Goal: Task Accomplishment & Management: Manage account settings

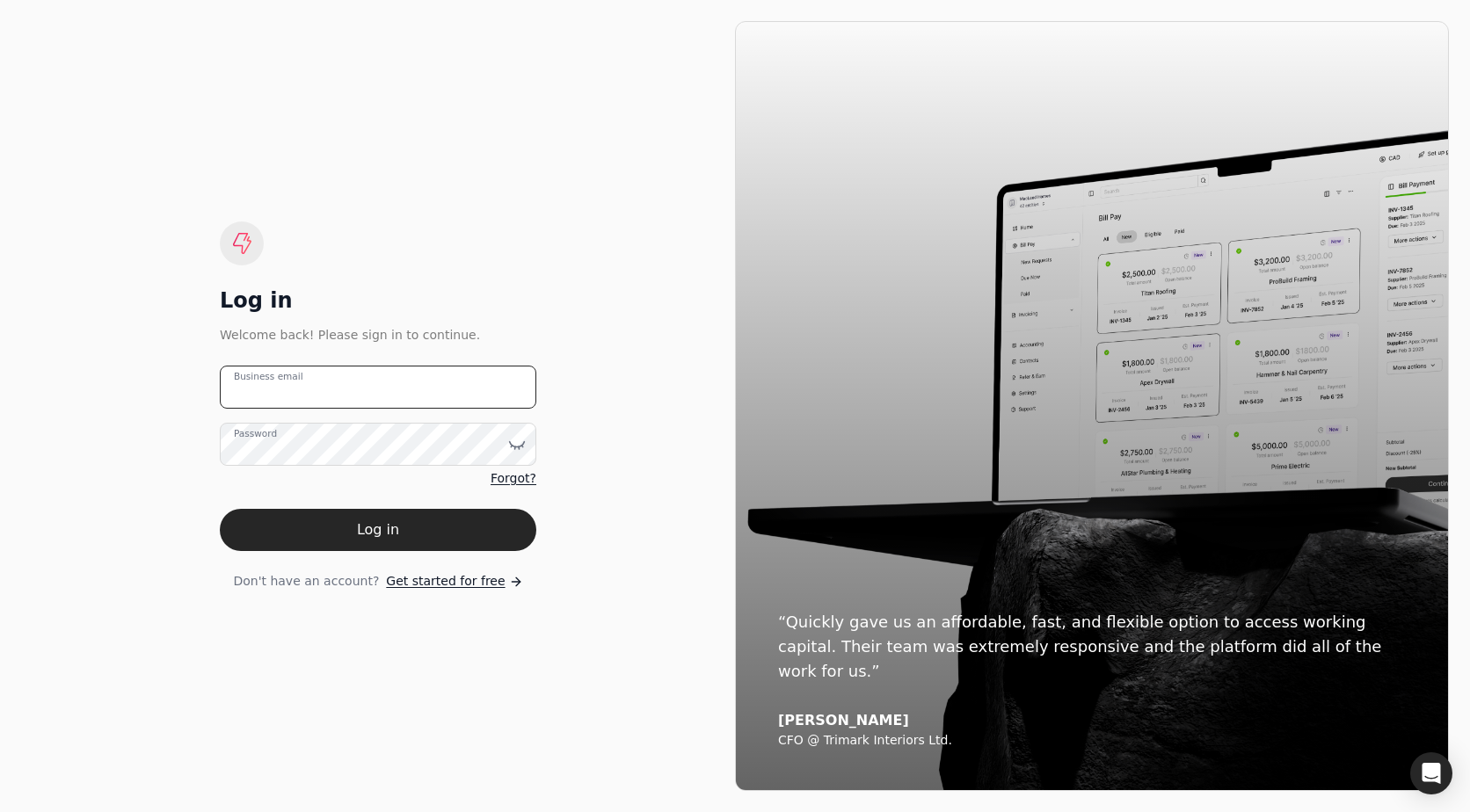
type email "[EMAIL_ADDRESS][DOMAIN_NAME]"
click at [311, 364] on div "Log in Welcome back! Please sign in to continue. [EMAIL_ADDRESS][DOMAIN_NAME] B…" at bounding box center [378, 406] width 316 height 369
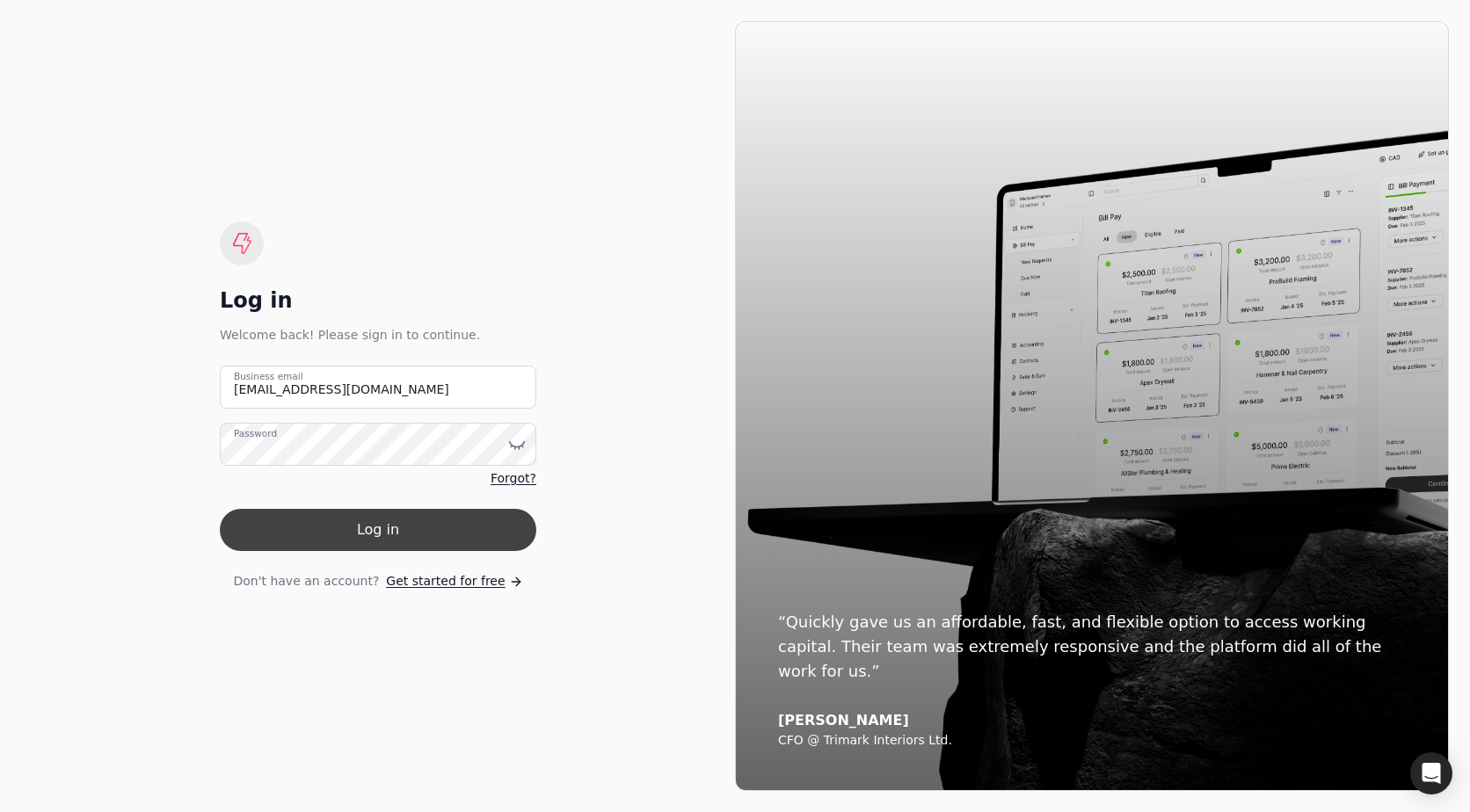
click at [343, 536] on button "Log in" at bounding box center [378, 530] width 316 height 42
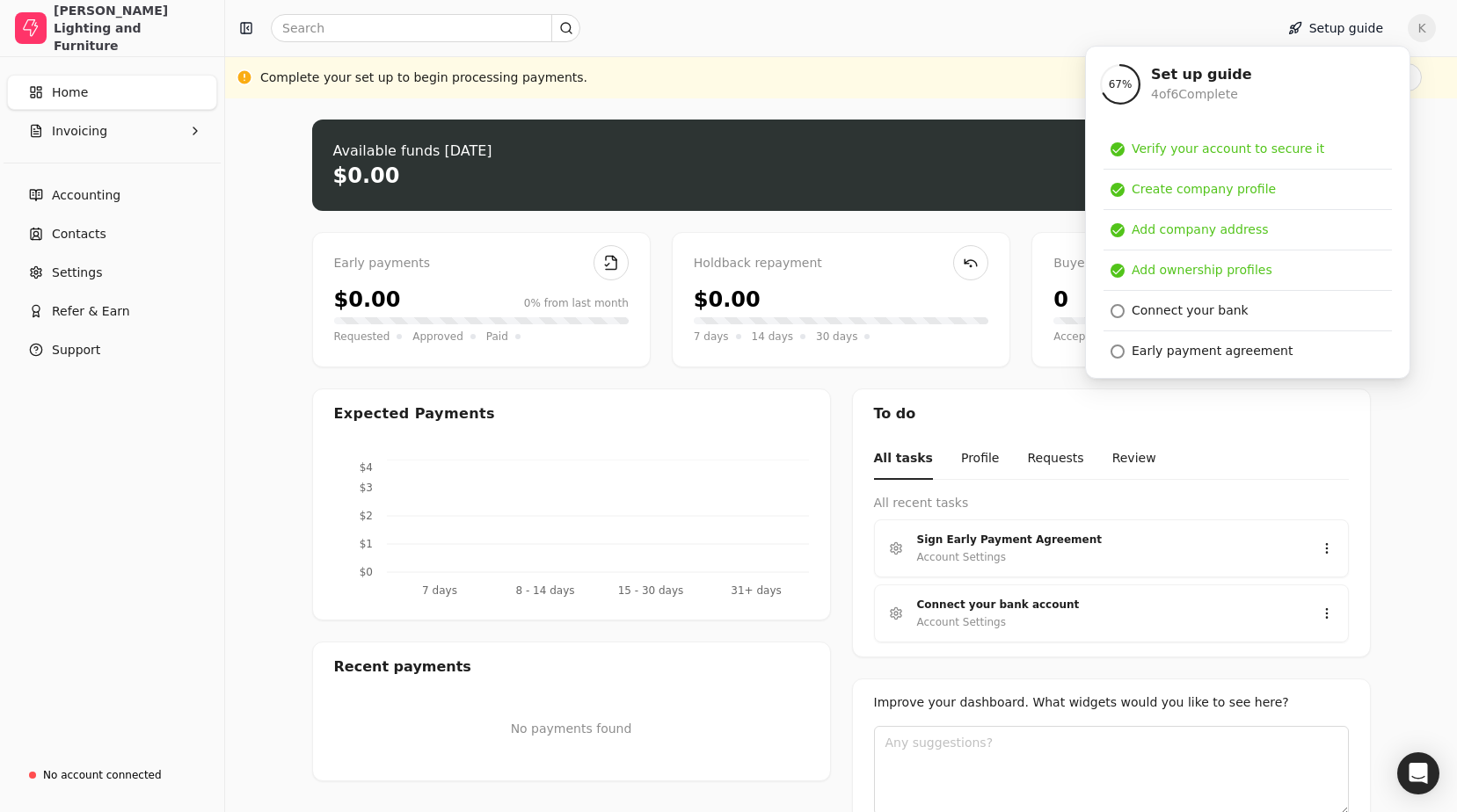
click at [830, 384] on div "Upload file: Drag your invoice here to upload or browse for files Available fun…" at bounding box center [841, 489] width 1058 height 741
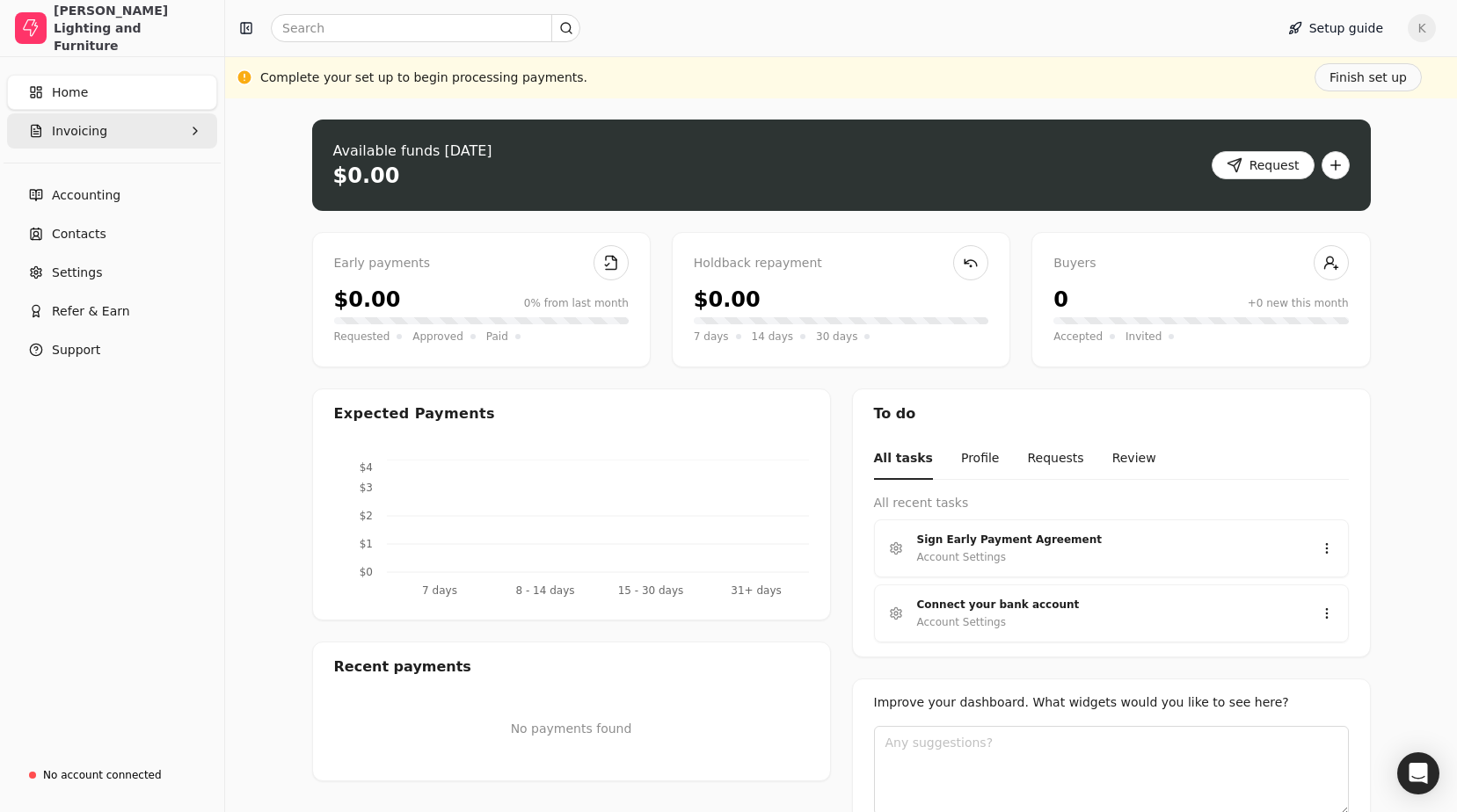
click at [111, 139] on button "Invoicing" at bounding box center [112, 131] width 210 height 35
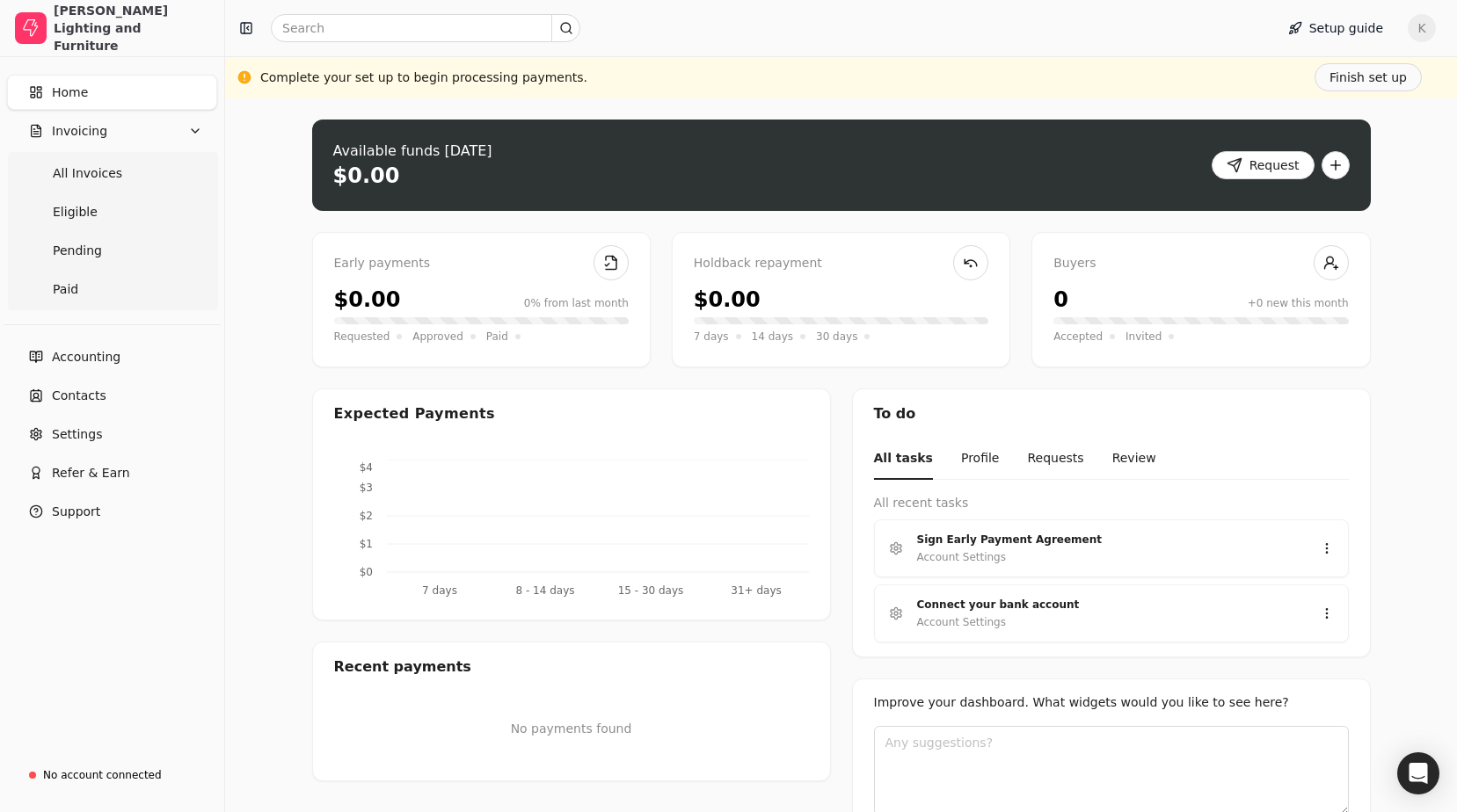
click at [113, 93] on link "Home" at bounding box center [112, 92] width 210 height 35
click at [104, 178] on span "All Invoices" at bounding box center [88, 173] width 70 height 18
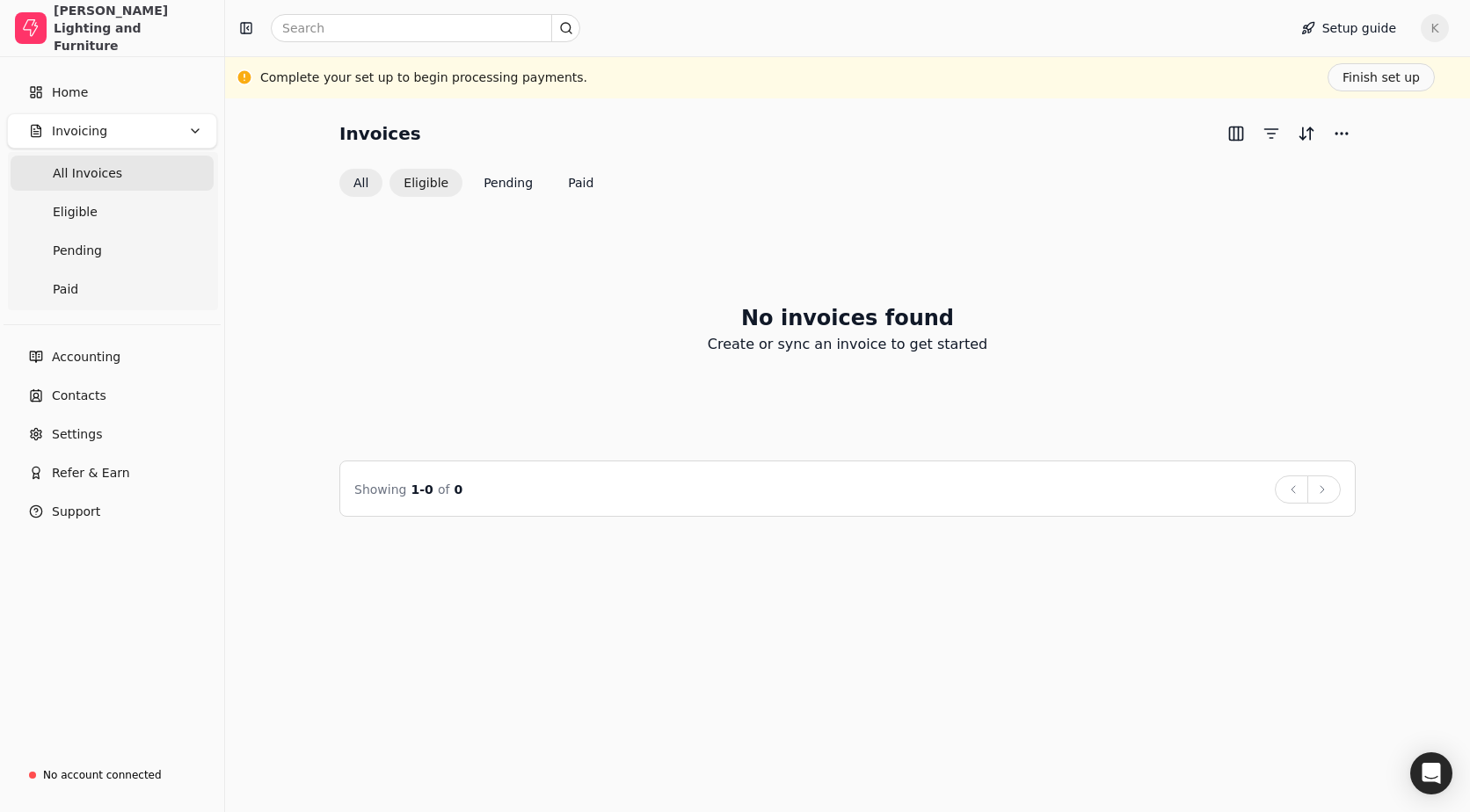
click at [431, 186] on button "Eligible" at bounding box center [426, 182] width 73 height 28
click at [495, 186] on button "Pending" at bounding box center [508, 183] width 77 height 28
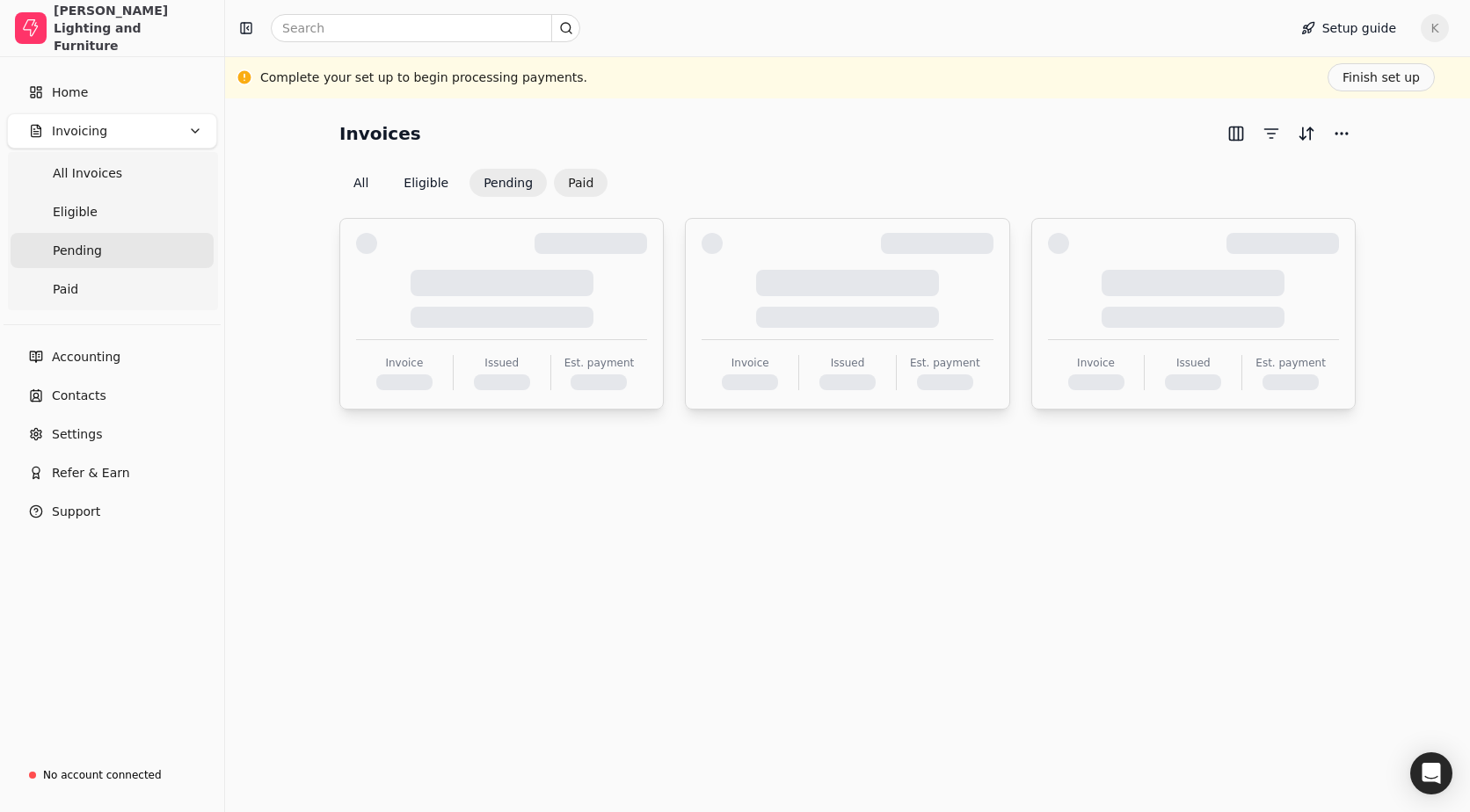
click at [569, 180] on button "Paid" at bounding box center [580, 182] width 53 height 28
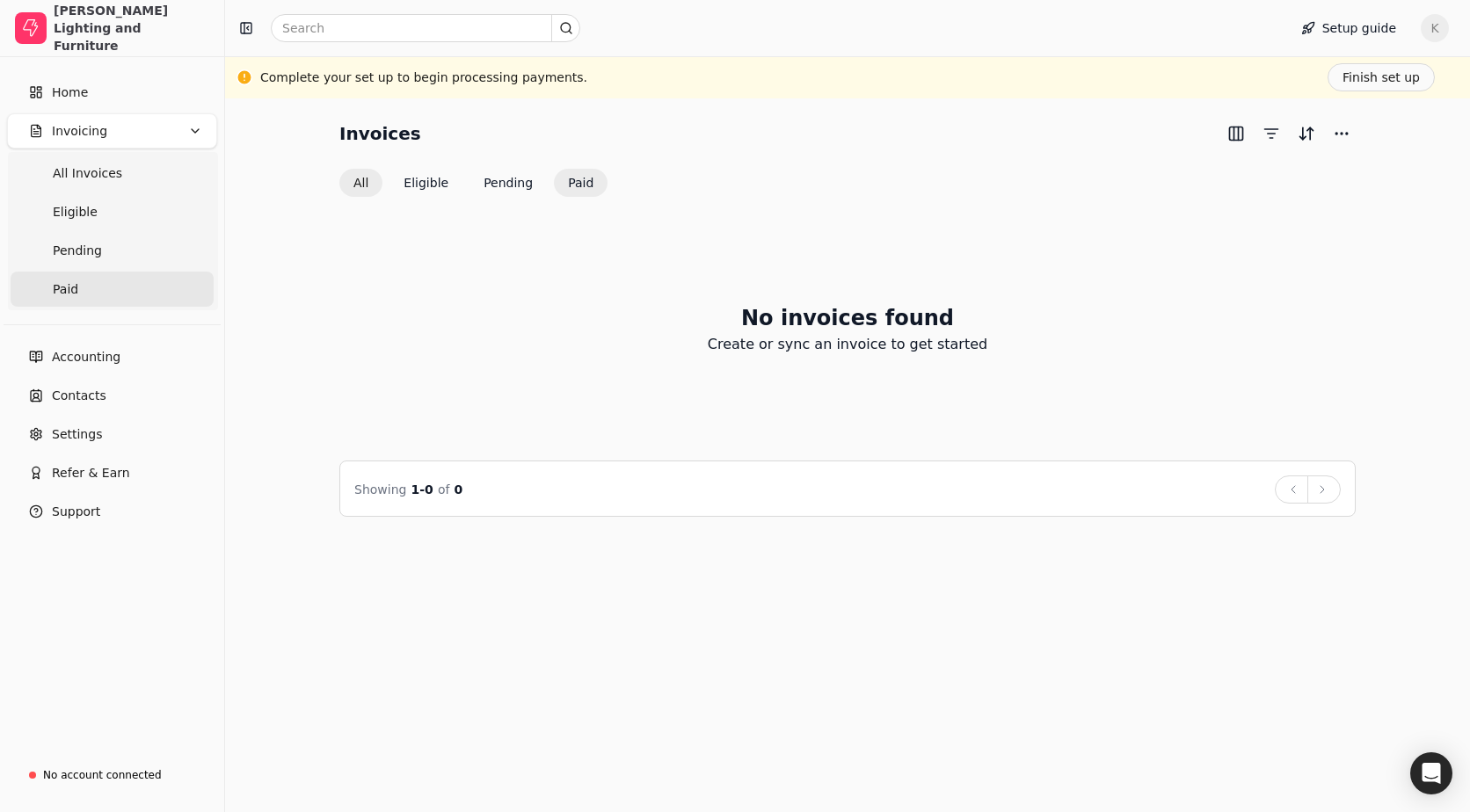
click at [356, 188] on button "All" at bounding box center [360, 182] width 43 height 28
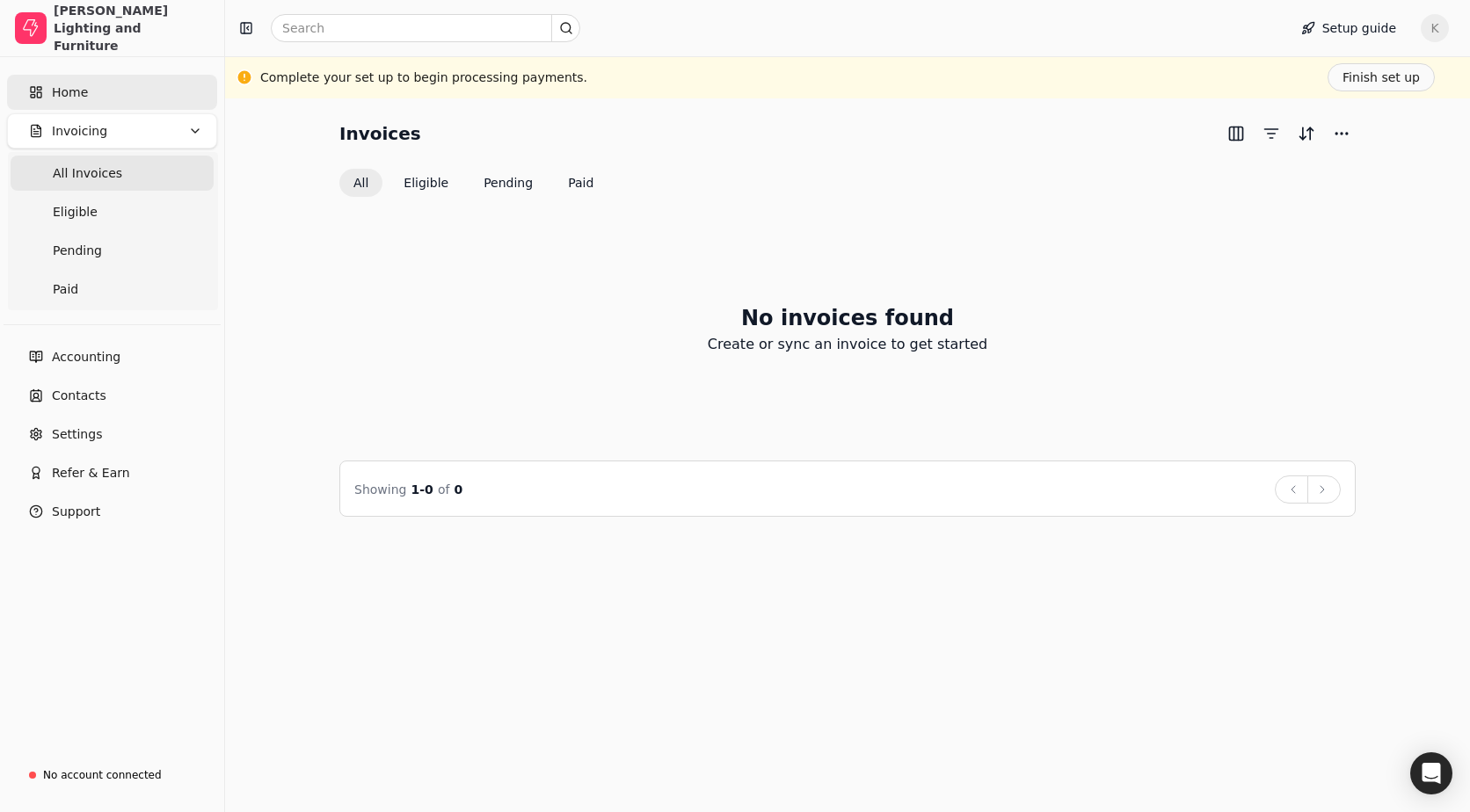
click at [114, 94] on link "Home" at bounding box center [112, 92] width 210 height 35
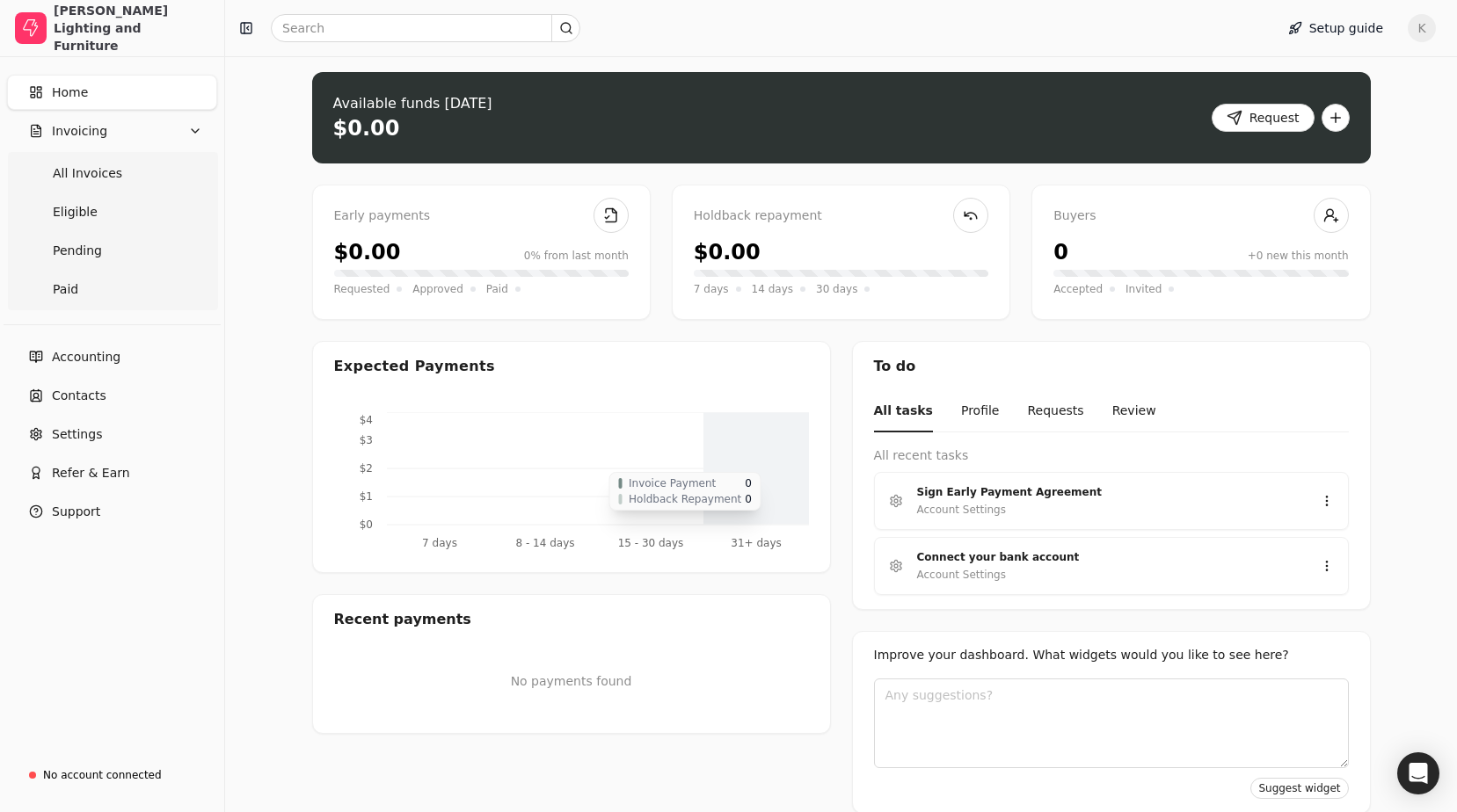
scroll to position [70, 0]
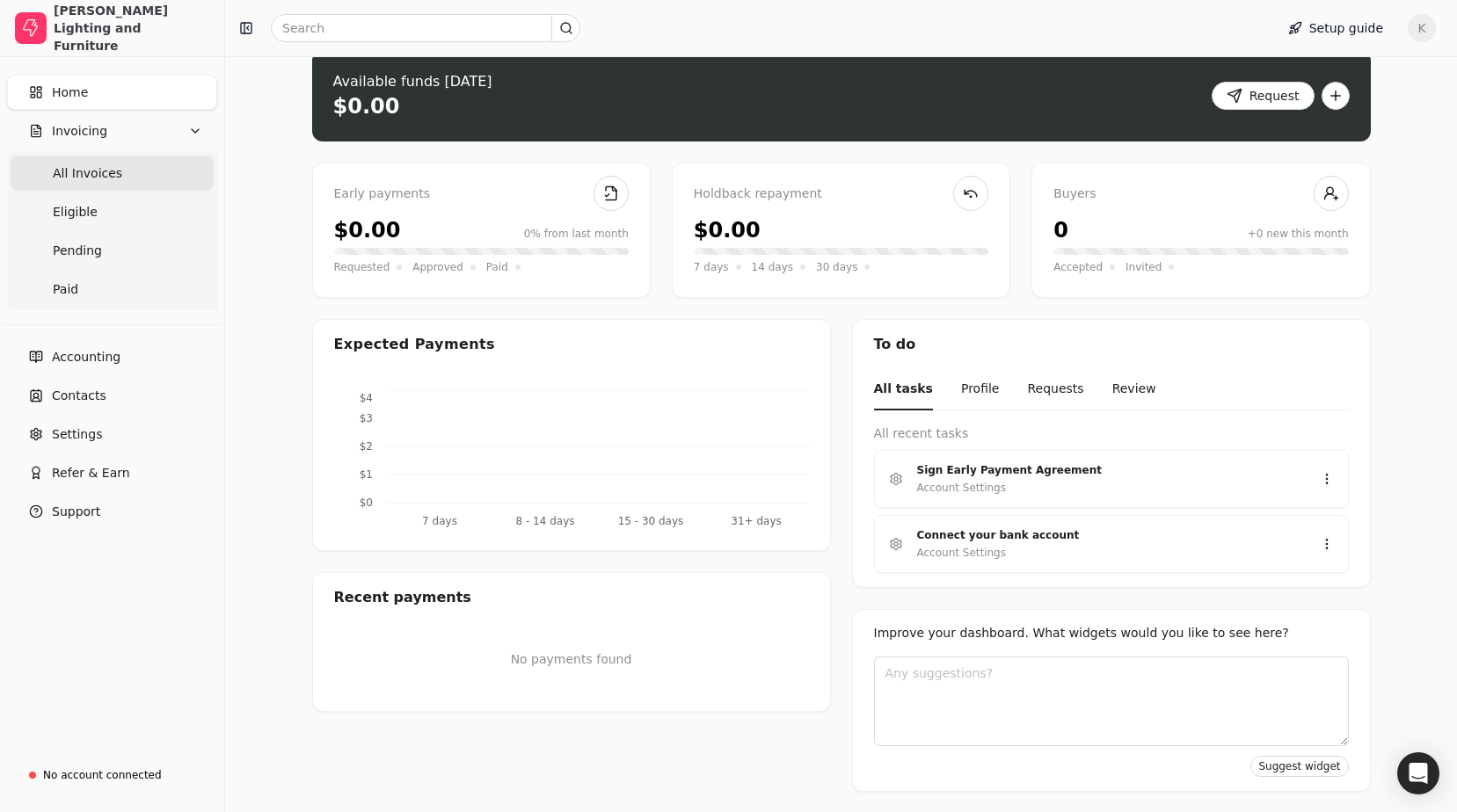
click at [86, 180] on span "All Invoices" at bounding box center [88, 173] width 70 height 18
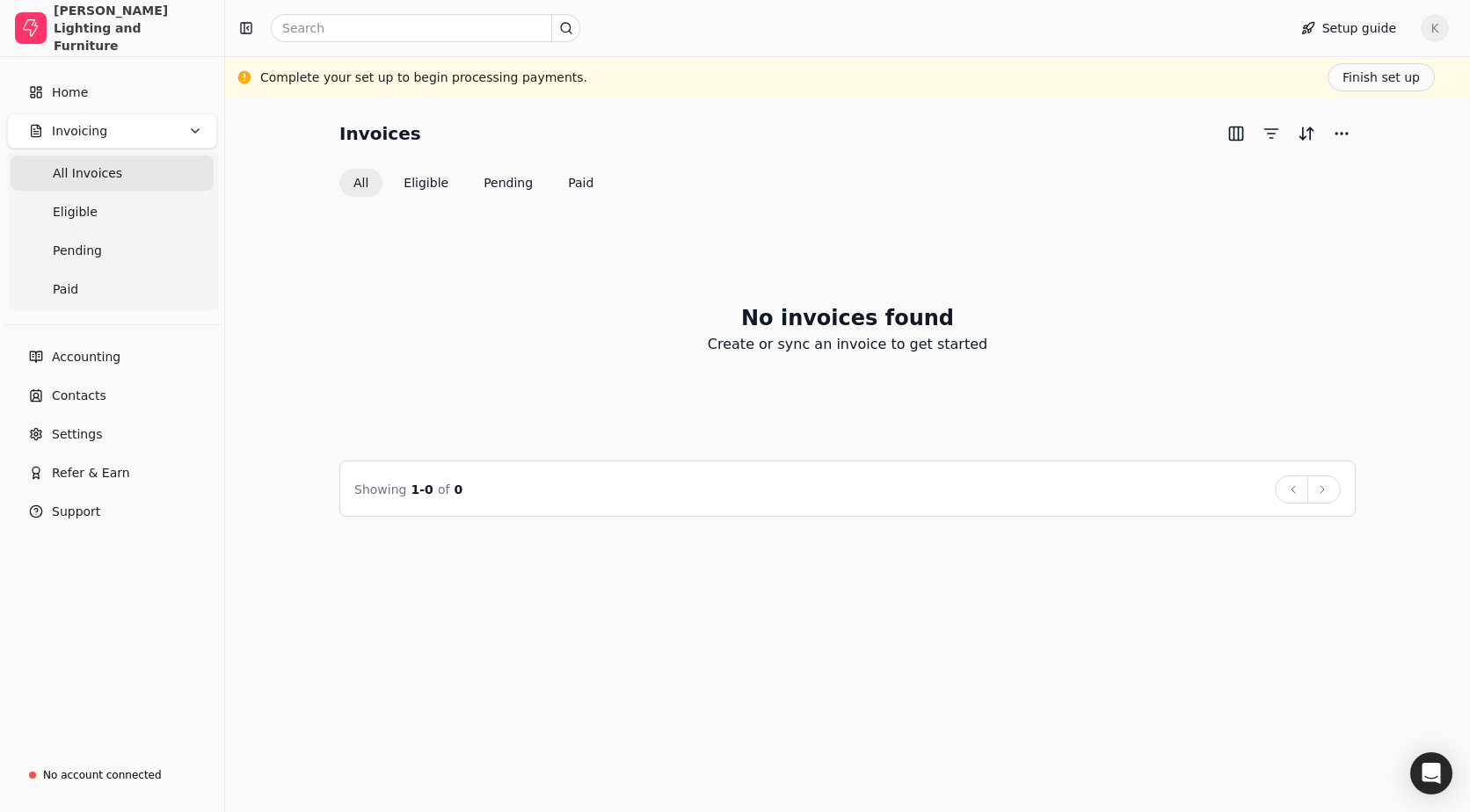
click at [92, 128] on span "Invoicing" at bounding box center [80, 131] width 55 height 18
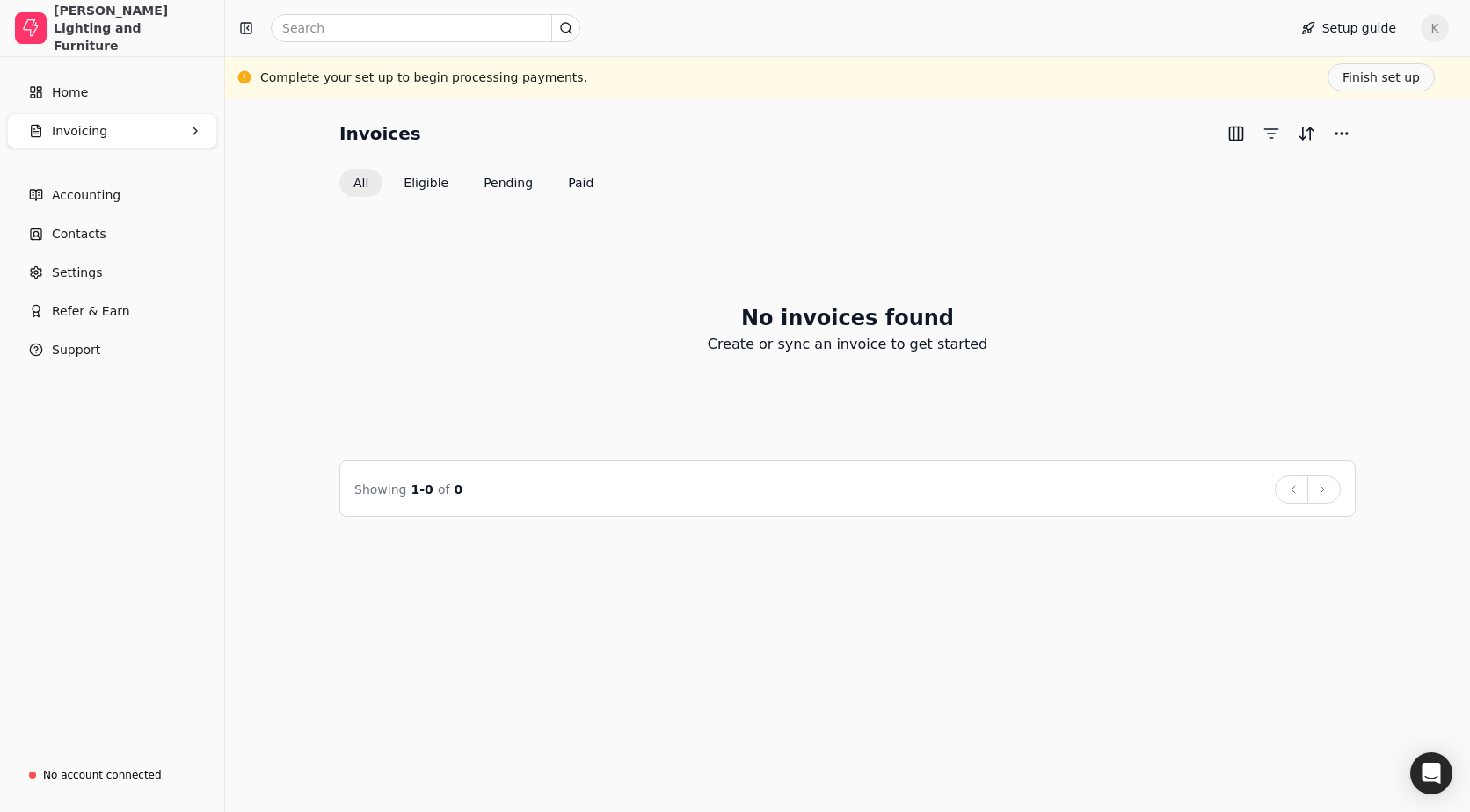
click at [89, 119] on button "Invoicing" at bounding box center [112, 131] width 210 height 35
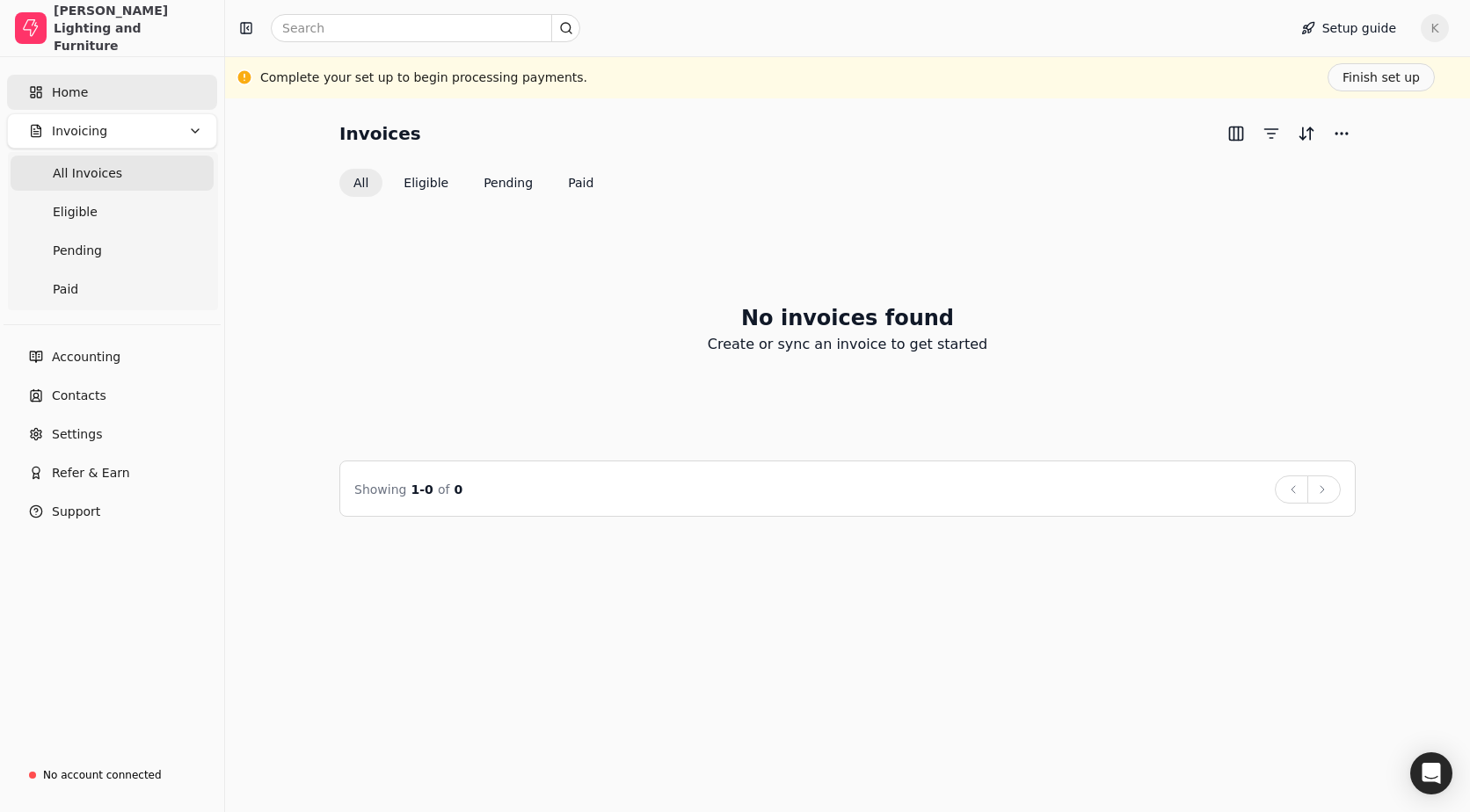
click at [87, 86] on link "Home" at bounding box center [112, 92] width 210 height 35
